Goal: Task Accomplishment & Management: Use online tool/utility

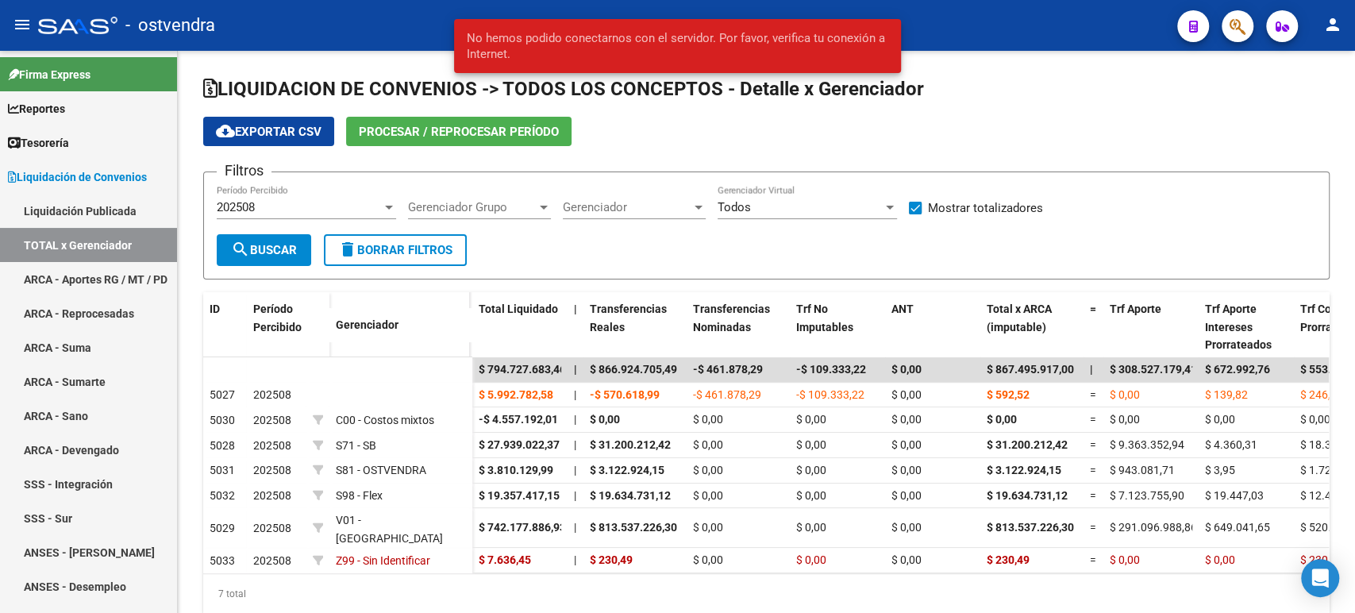
scroll to position [48, 0]
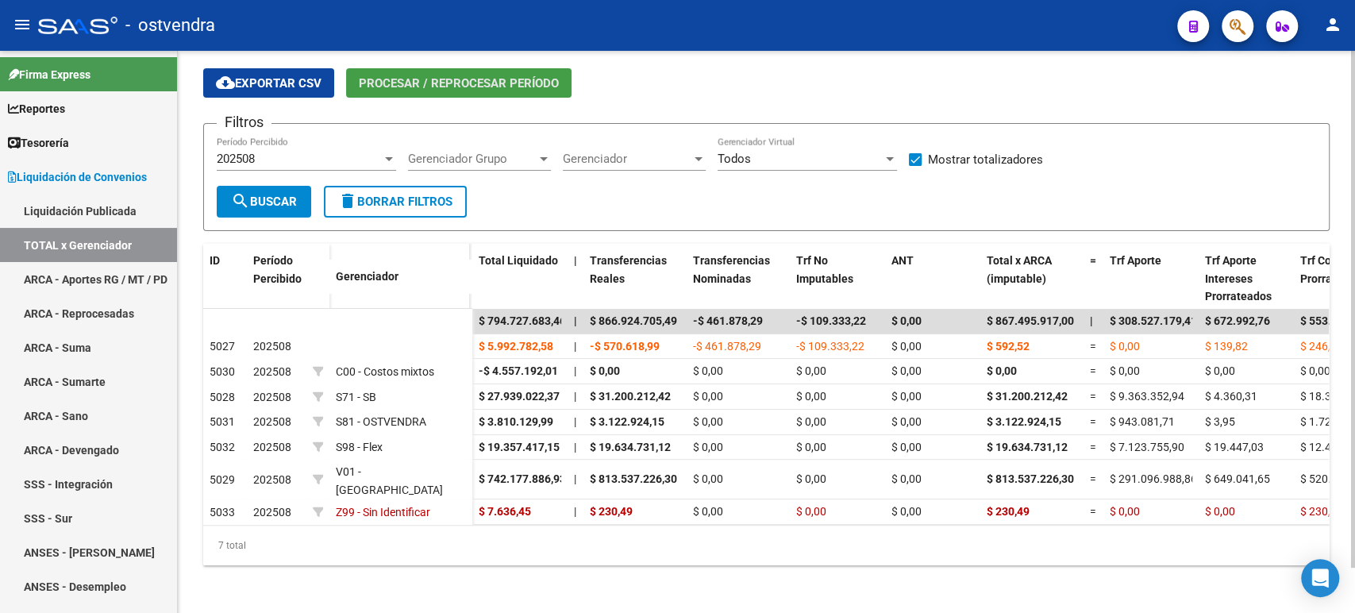
click at [468, 83] on span "Procesar / Reprocesar período" at bounding box center [459, 83] width 200 height 14
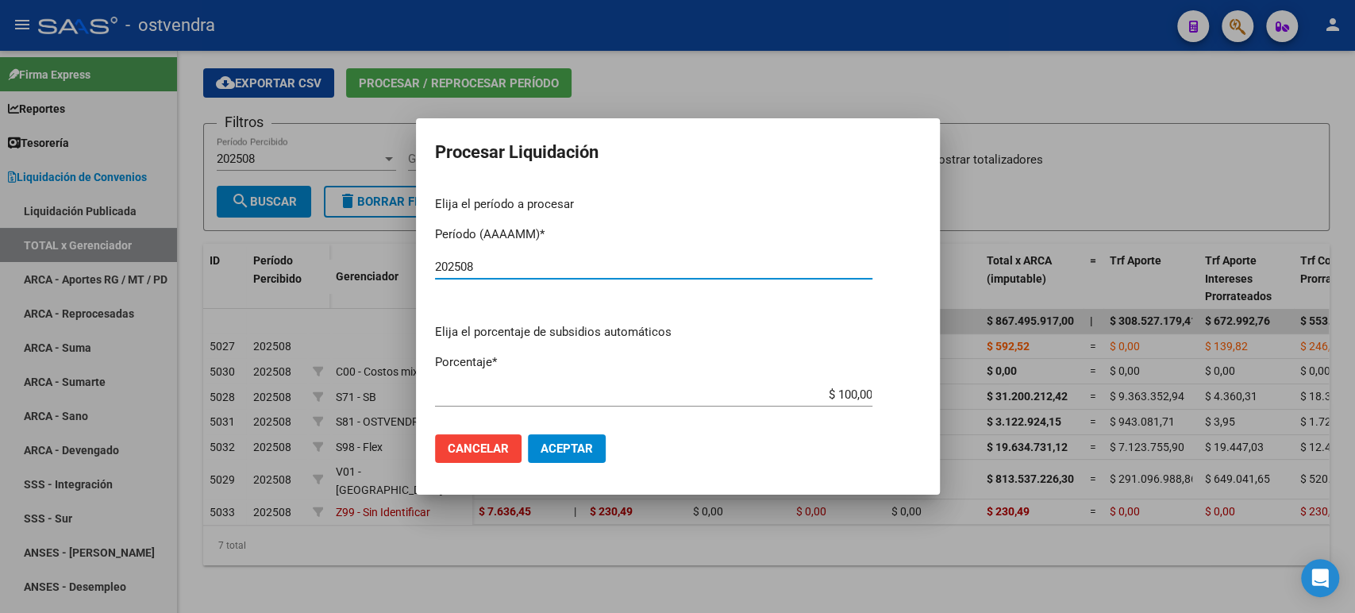
type input "202508"
click at [578, 455] on span "Aceptar" at bounding box center [567, 448] width 52 height 14
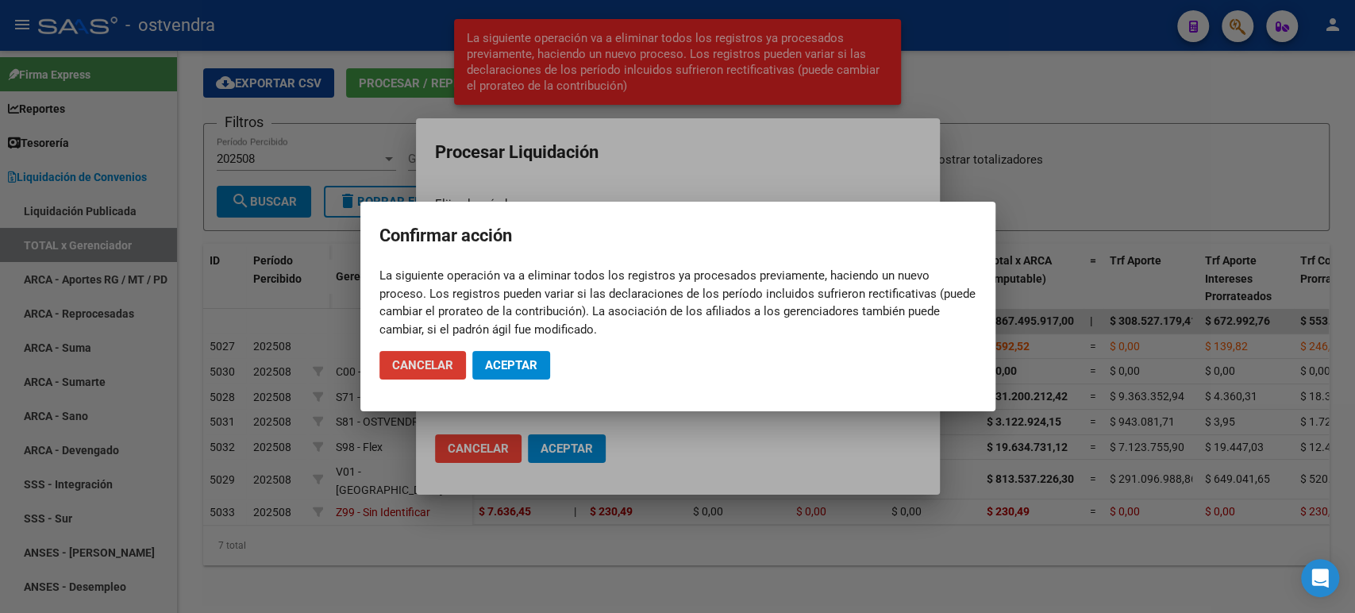
click at [500, 387] on mat-dialog-actions "Cancelar Aceptar" at bounding box center [678, 365] width 597 height 54
click at [511, 372] on span "Aceptar" at bounding box center [511, 365] width 52 height 14
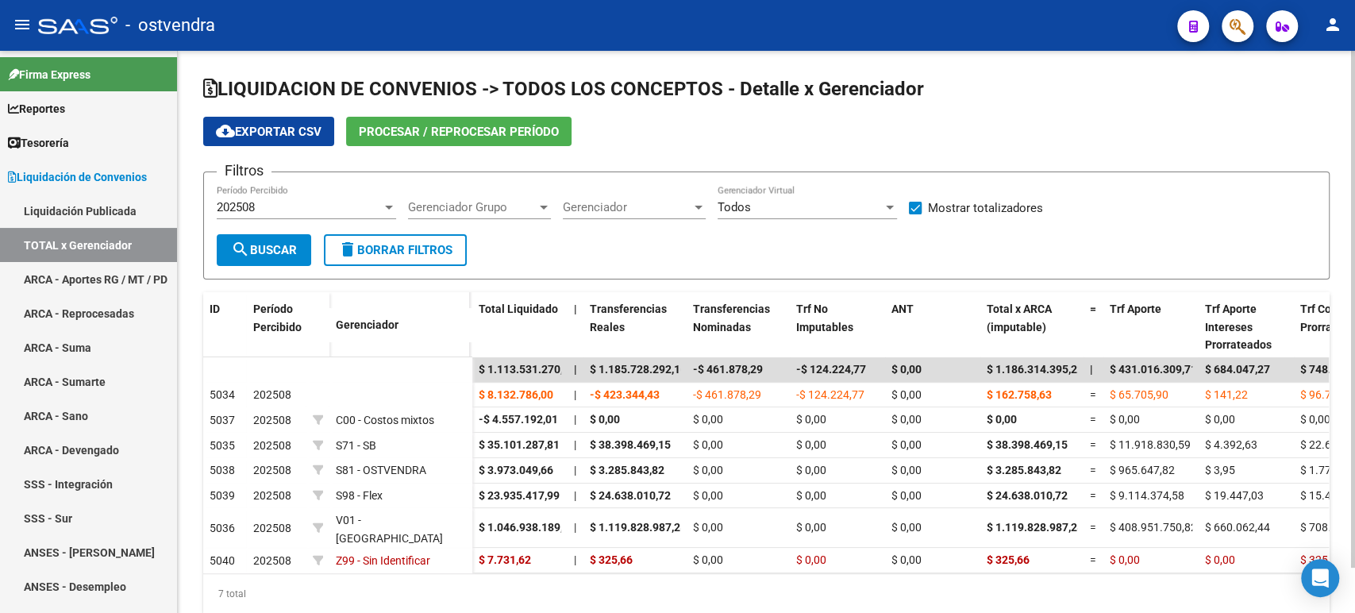
click at [296, 136] on span "cloud_download Exportar CSV" at bounding box center [269, 132] width 106 height 14
